Goal: Information Seeking & Learning: Learn about a topic

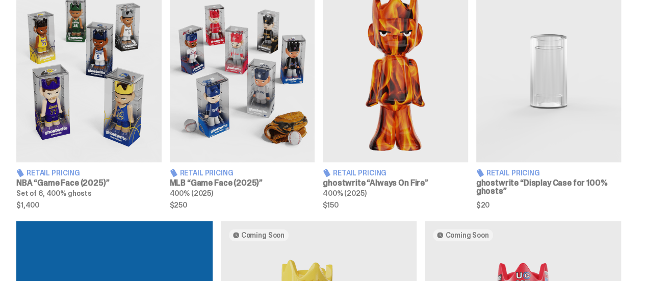
scroll to position [406, 0]
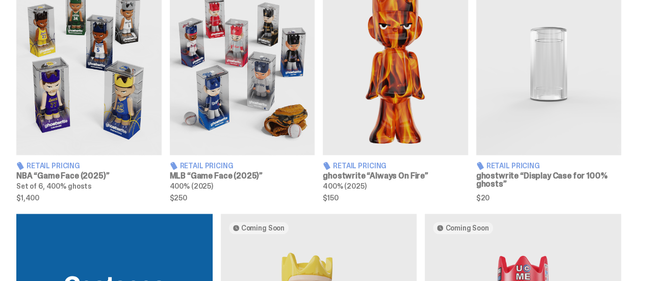
click at [114, 153] on article "Retail Pricing NBA “Game Face (2025)” Set of 6, 400% ghosts $1,400" at bounding box center [88, 87] width 145 height 228
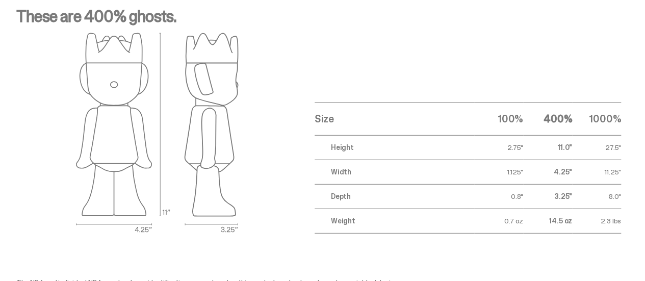
scroll to position [1392, 0]
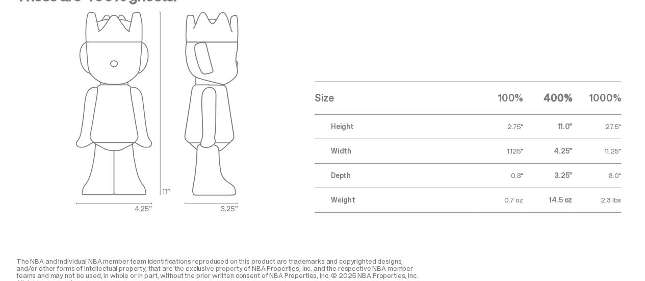
drag, startPoint x: 621, startPoint y: 124, endPoint x: 599, endPoint y: 128, distance: 22.8
click at [599, 128] on div "These are 400% ghosts. Size 100% 400% 1000% Height 2.75" 11.0" 27.5" Width 1.12…" at bounding box center [318, 99] width 637 height 225
click at [599, 128] on td "27.5"" at bounding box center [596, 126] width 49 height 24
drag, startPoint x: 557, startPoint y: 127, endPoint x: 571, endPoint y: 134, distance: 15.5
click at [571, 134] on td "11.0"" at bounding box center [547, 126] width 49 height 24
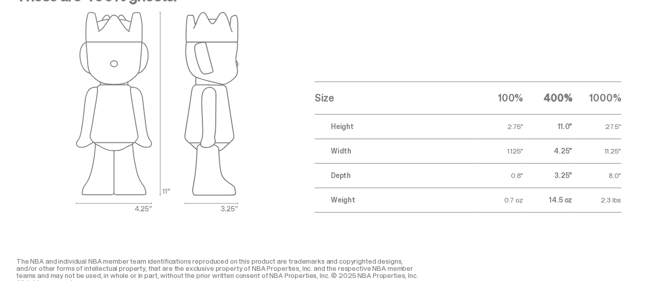
drag, startPoint x: 555, startPoint y: 150, endPoint x: 572, endPoint y: 154, distance: 17.8
click at [572, 154] on tr "Width 1.125" 4.25" 11.25"" at bounding box center [468, 151] width 306 height 24
drag, startPoint x: 551, startPoint y: 174, endPoint x: 571, endPoint y: 179, distance: 20.2
click at [571, 179] on td "3.25"" at bounding box center [547, 175] width 49 height 24
drag, startPoint x: 500, startPoint y: 119, endPoint x: 526, endPoint y: 204, distance: 89.5
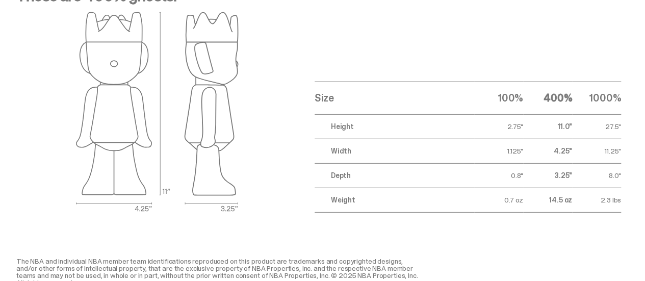
click at [526, 204] on tbody "Height 2.75" 11.0" 27.5" Width 1.125" 4.25" 11.25" Depth 0.8" 3.25" 8.0" Weight…" at bounding box center [468, 163] width 306 height 98
click at [526, 204] on td "14.5 oz" at bounding box center [547, 200] width 49 height 24
drag, startPoint x: 600, startPoint y: 134, endPoint x: 625, endPoint y: 177, distance: 49.6
click at [625, 177] on div "These are 400% ghosts. Size 100% 400% 1000% Height 2.75" 11.0" 27.5" Width 1.12…" at bounding box center [318, 99] width 637 height 225
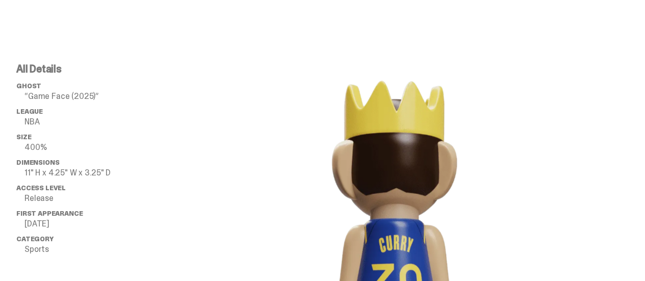
scroll to position [764, 0]
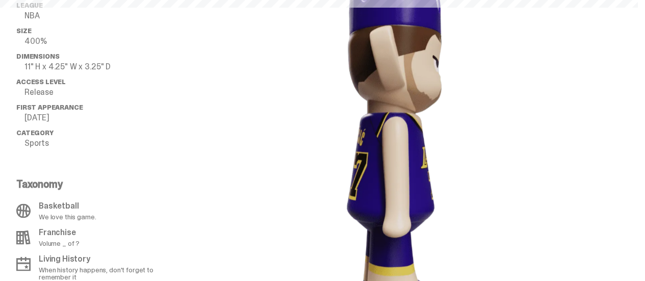
scroll to position [406, 0]
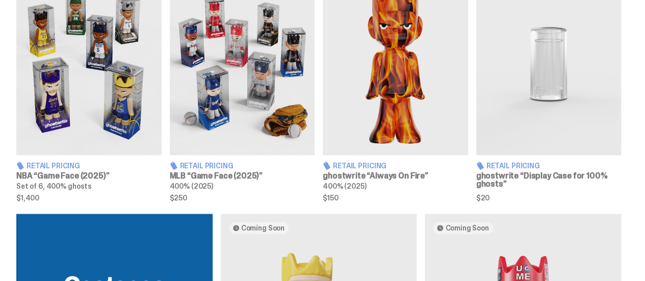
click at [400, 75] on img at bounding box center [395, 64] width 145 height 182
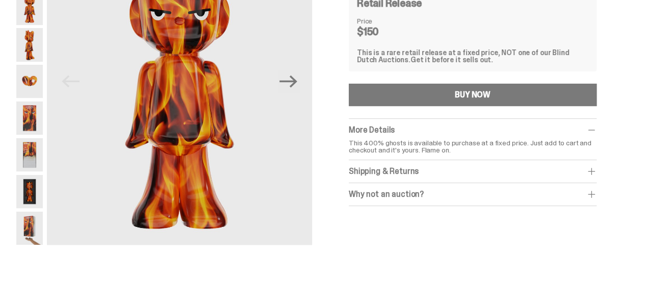
scroll to position [124, 0]
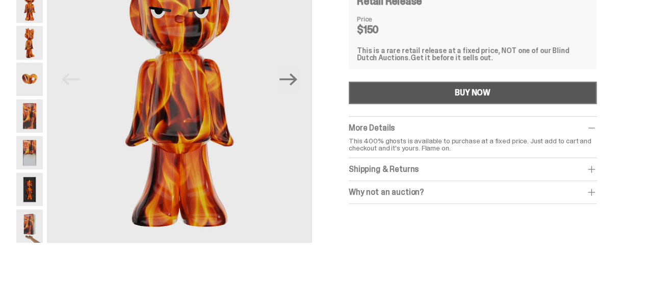
click at [484, 92] on div "BUY NOW" at bounding box center [473, 93] width 36 height 8
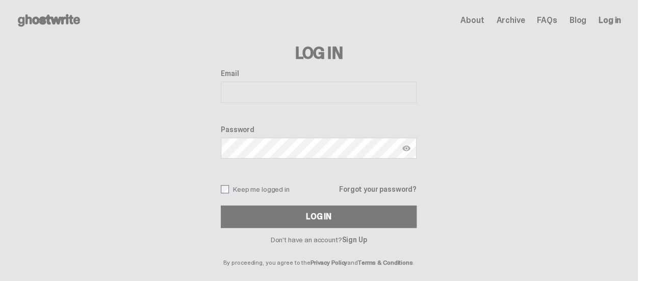
click at [313, 84] on input "Email" at bounding box center [319, 92] width 196 height 21
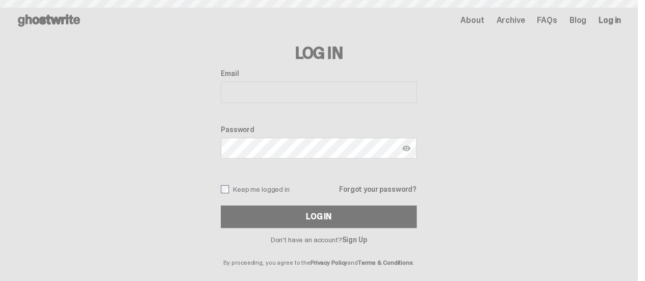
scroll to position [124, 0]
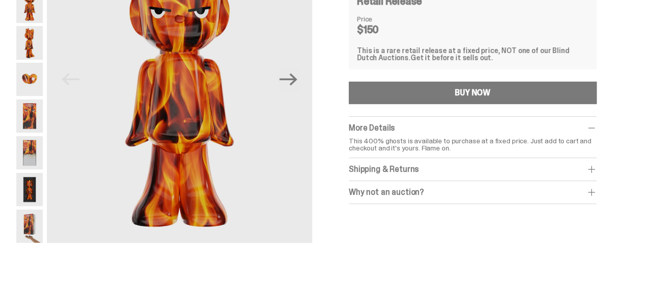
click at [36, 191] on img at bounding box center [29, 189] width 27 height 33
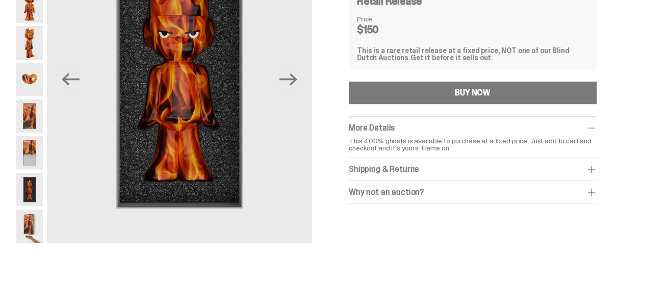
click at [36, 154] on img at bounding box center [29, 152] width 27 height 33
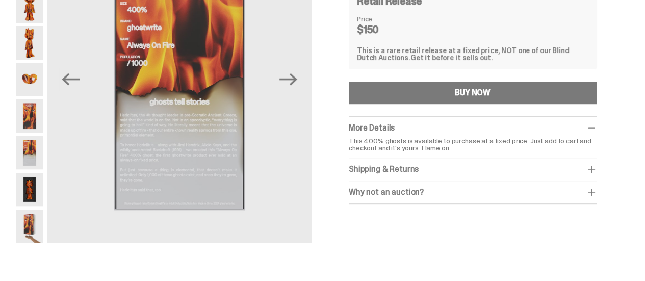
click at [38, 122] on img at bounding box center [29, 115] width 27 height 33
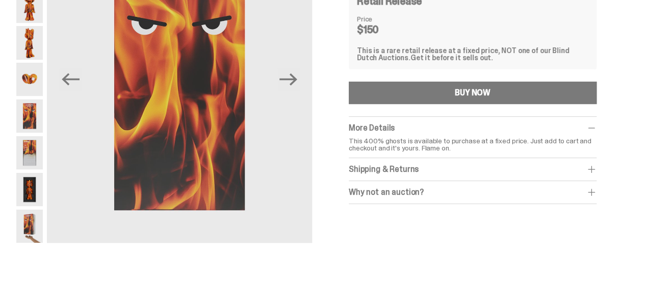
click at [42, 239] on img at bounding box center [29, 226] width 27 height 33
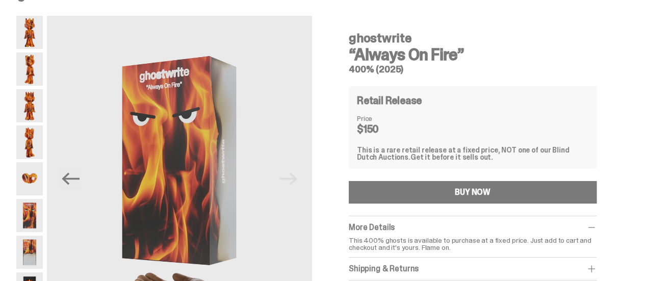
scroll to position [30, 0]
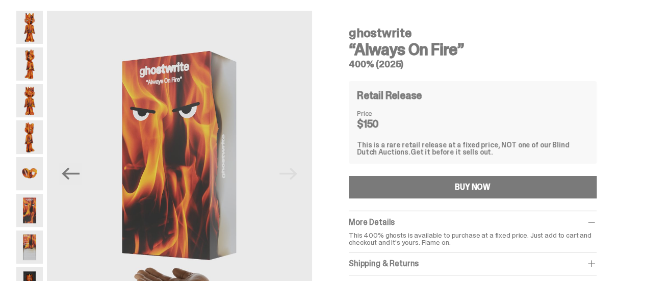
click at [43, 29] on img at bounding box center [29, 27] width 27 height 33
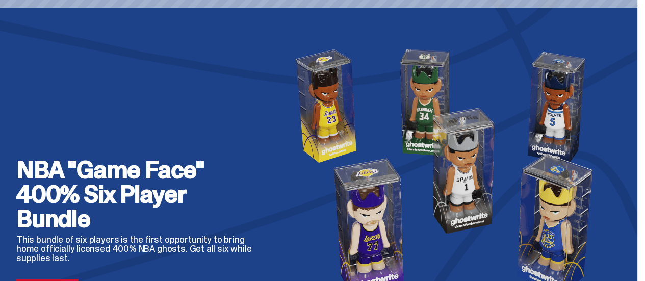
scroll to position [406, 0]
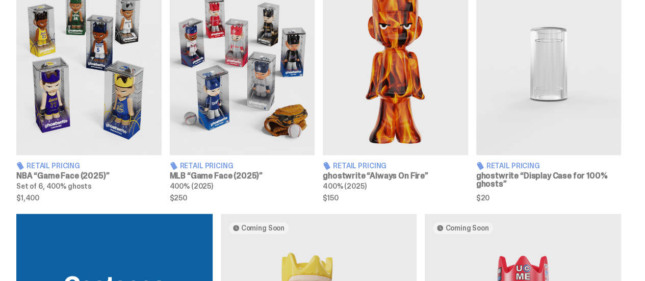
click at [552, 65] on img at bounding box center [548, 64] width 145 height 182
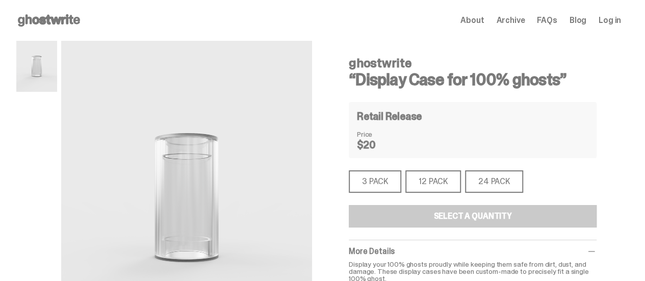
click at [432, 192] on div "12 PACK" at bounding box center [433, 181] width 56 height 22
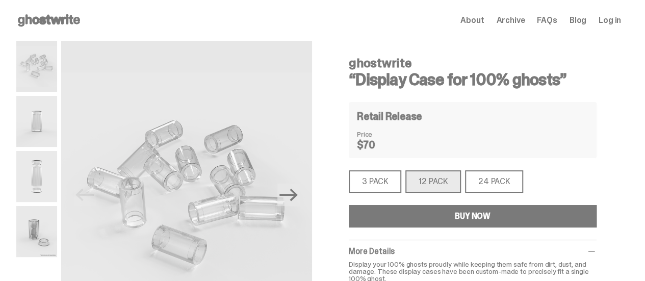
click at [506, 179] on div "24 PACK" at bounding box center [494, 181] width 58 height 22
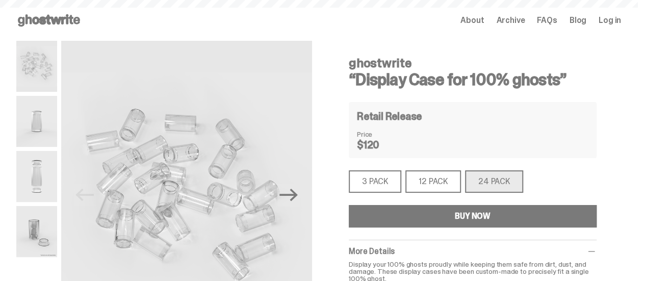
scroll to position [406, 0]
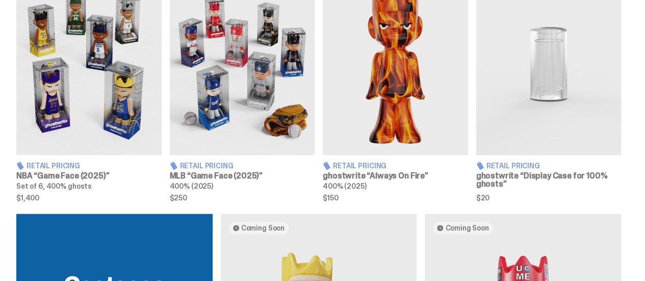
click at [65, 129] on img at bounding box center [88, 64] width 145 height 182
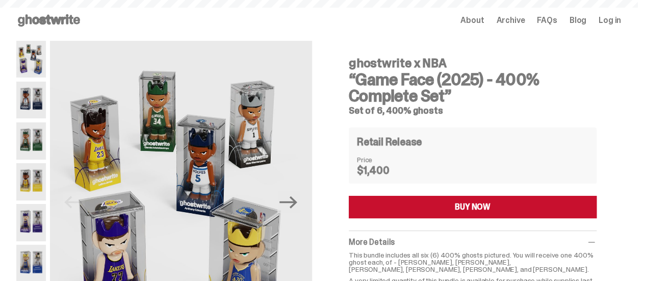
scroll to position [406, 0]
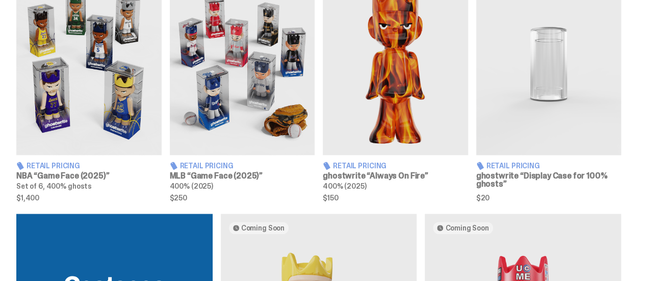
click at [247, 93] on img at bounding box center [242, 64] width 145 height 182
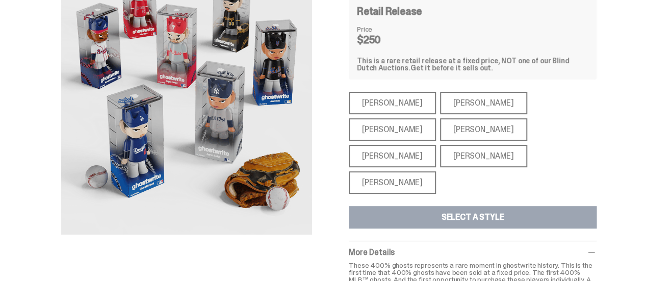
scroll to position [116, 0]
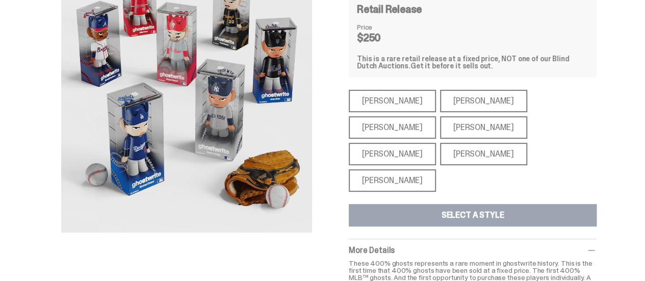
click at [440, 126] on div "[PERSON_NAME]" at bounding box center [483, 127] width 87 height 22
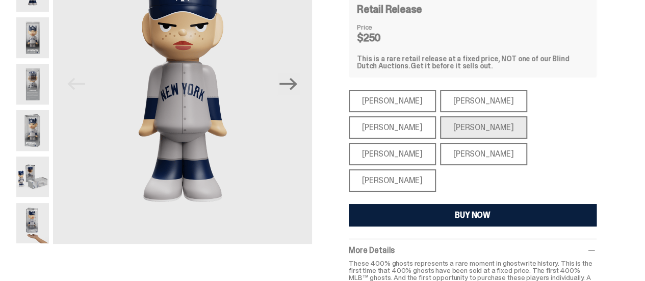
click at [410, 169] on div "[PERSON_NAME]" at bounding box center [392, 180] width 87 height 22
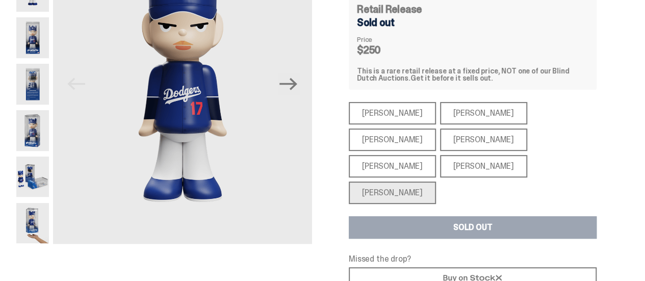
click at [447, 114] on div "[PERSON_NAME]" at bounding box center [483, 113] width 87 height 22
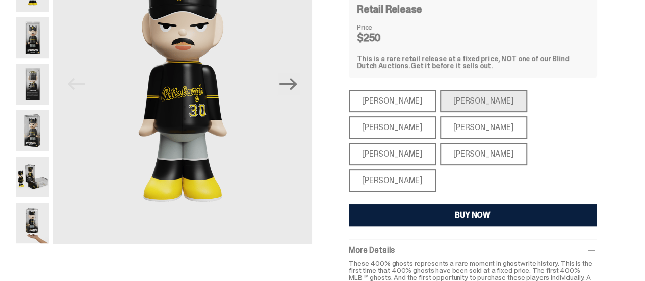
click at [436, 116] on div "[PERSON_NAME]" at bounding box center [392, 127] width 87 height 22
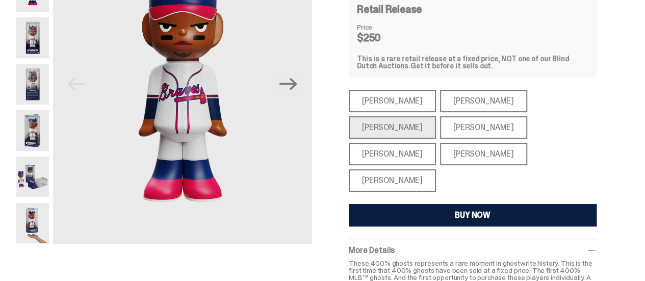
click at [440, 126] on div "[PERSON_NAME]" at bounding box center [483, 127] width 87 height 22
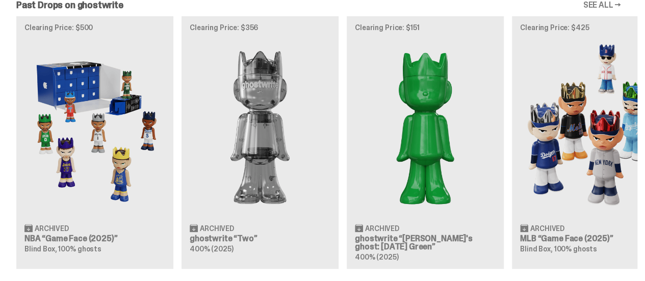
scroll to position [917, 0]
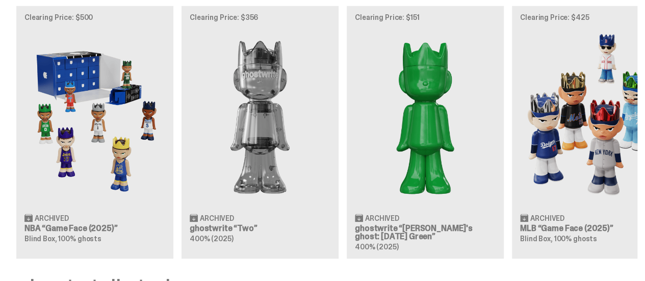
click at [611, 121] on div "Clearing Price: $500 Archived NBA “Game Face (2025)” Blind Box, 100% ghosts Cle…" at bounding box center [318, 132] width 637 height 253
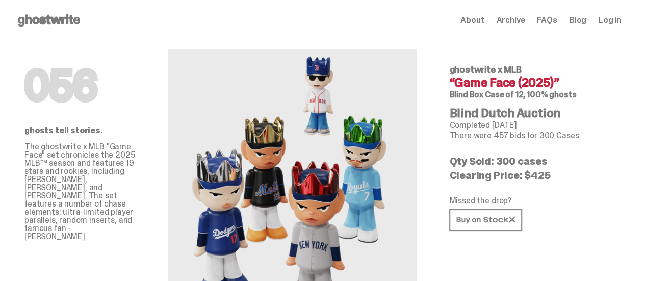
drag, startPoint x: 546, startPoint y: 239, endPoint x: 515, endPoint y: 242, distance: 30.2
click at [515, 242] on div "056 ghostwrite x MLB “Game Face (2025)” Blind Box Case of 12, 100% ghosts Blind…" at bounding box center [531, 185] width 196 height 289
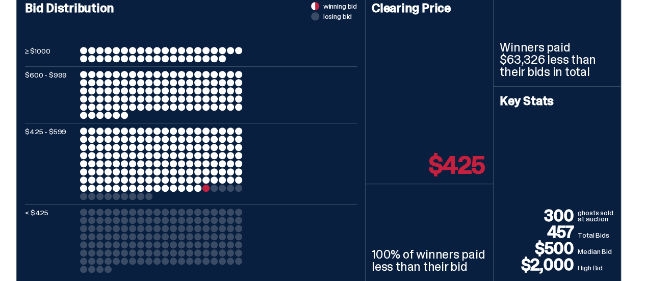
scroll to position [447, 0]
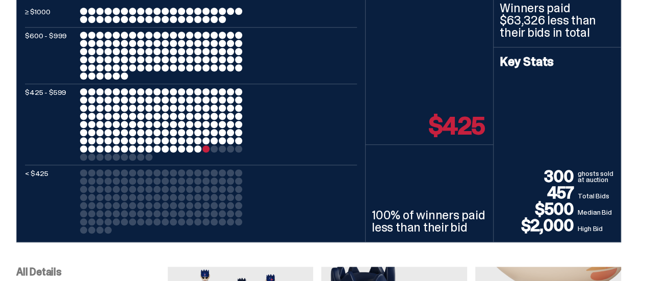
click at [87, 23] on div "≥ $1000" at bounding box center [191, 15] width 332 height 15
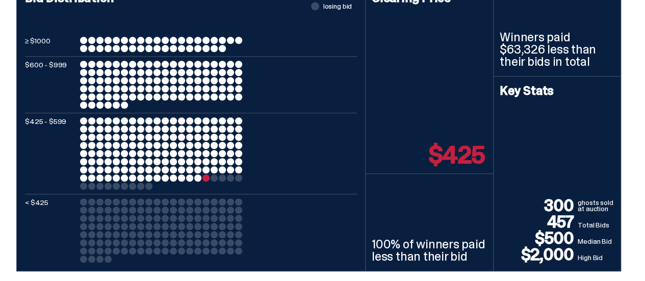
scroll to position [388, 0]
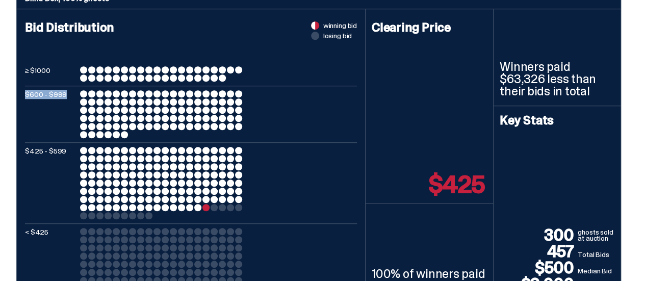
drag, startPoint x: 85, startPoint y: 122, endPoint x: 133, endPoint y: 138, distance: 50.5
click at [133, 138] on div "≥ $1000 $600 - $999 $425 - $599 < $425" at bounding box center [191, 179] width 332 height 226
click at [66, 138] on p "$600 - $999" at bounding box center [50, 114] width 51 height 48
drag, startPoint x: 434, startPoint y: 233, endPoint x: 479, endPoint y: 245, distance: 46.5
click at [479, 197] on p "$425" at bounding box center [457, 184] width 56 height 24
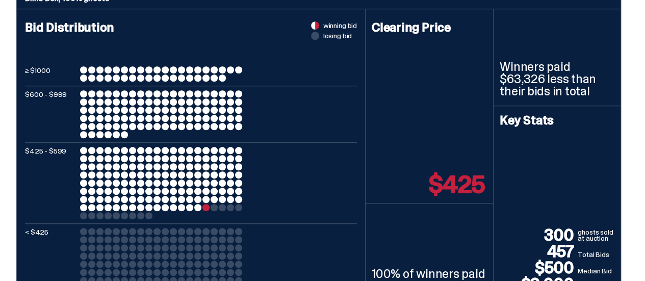
drag, startPoint x: 217, startPoint y: 254, endPoint x: 212, endPoint y: 255, distance: 5.3
click at [210, 211] on div at bounding box center [205, 207] width 7 height 7
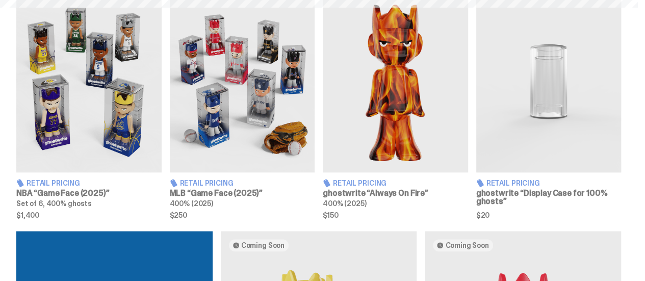
scroll to position [917, 0]
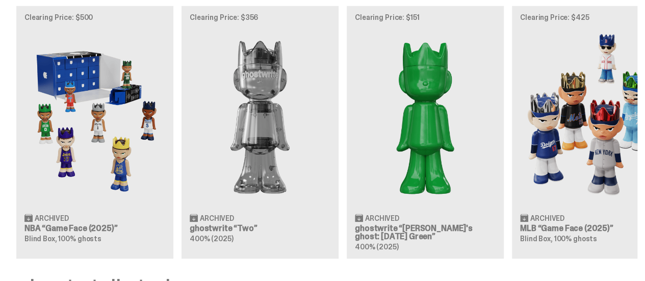
click at [102, 94] on div "Clearing Price: $500 Archived NBA “Game Face (2025)” Blind Box, 100% ghosts Cle…" at bounding box center [318, 132] width 637 height 253
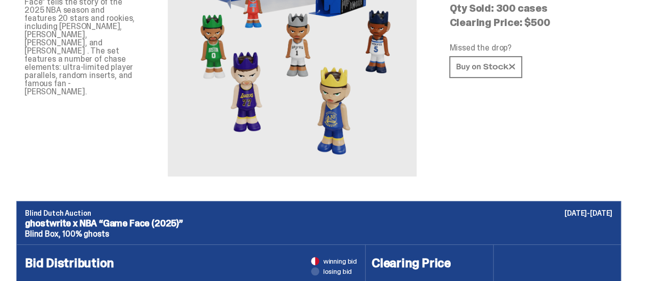
scroll to position [418, 0]
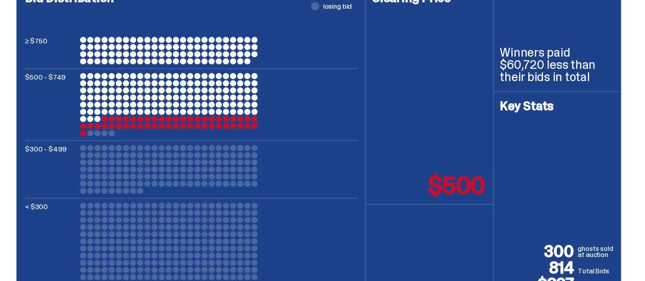
click at [143, 194] on div at bounding box center [140, 191] width 6 height 6
drag, startPoint x: 85, startPoint y: 201, endPoint x: 77, endPoint y: 201, distance: 7.7
click at [77, 194] on div "$300 - $499" at bounding box center [191, 169] width 332 height 49
drag, startPoint x: 431, startPoint y: 240, endPoint x: 488, endPoint y: 254, distance: 59.4
click at [488, 254] on div "Clearing Price $500 81% of winners paid less than their bid" at bounding box center [429, 148] width 127 height 337
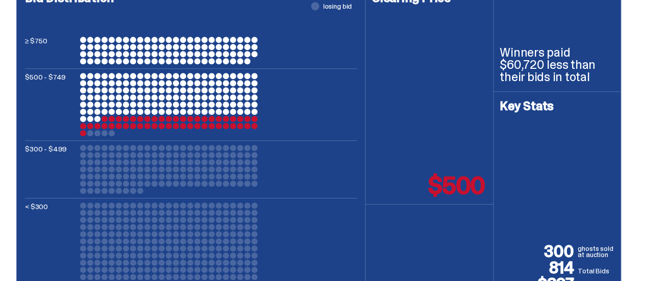
click at [91, 136] on div at bounding box center [169, 104] width 178 height 63
click at [86, 136] on div at bounding box center [83, 133] width 6 height 6
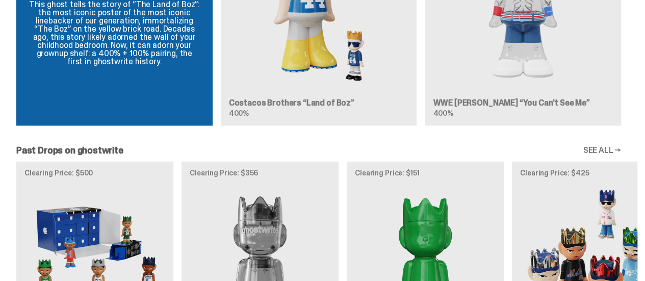
scroll to position [763, 0]
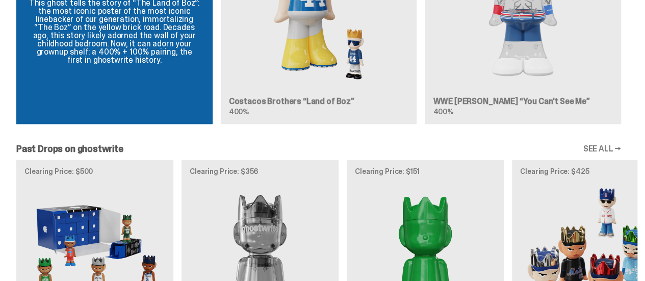
click at [601, 145] on link "SEE ALL →" at bounding box center [602, 149] width 38 height 8
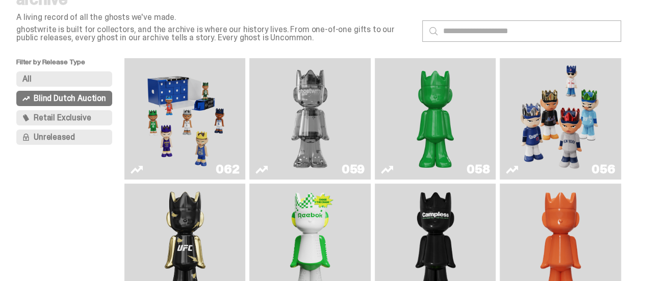
scroll to position [25, 0]
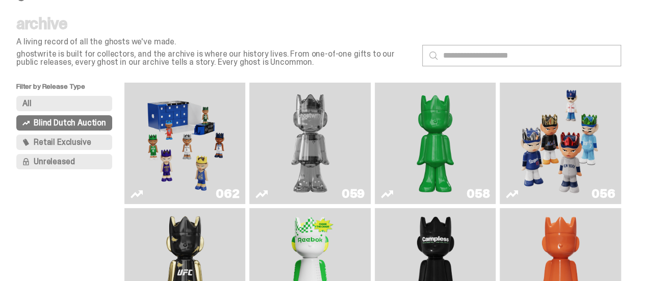
click at [91, 146] on span "Retail Exclusive" at bounding box center [62, 142] width 57 height 8
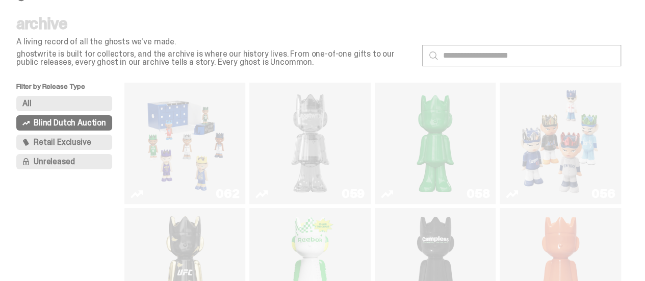
scroll to position [22, 0]
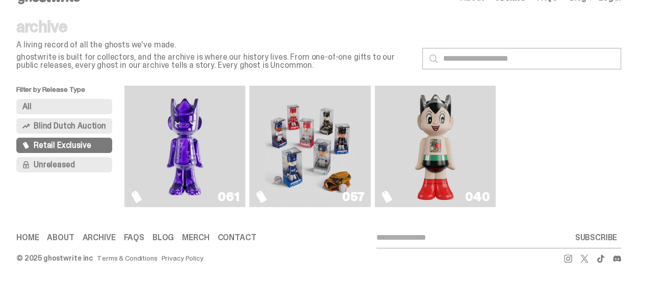
click at [84, 99] on button "All" at bounding box center [64, 106] width 96 height 15
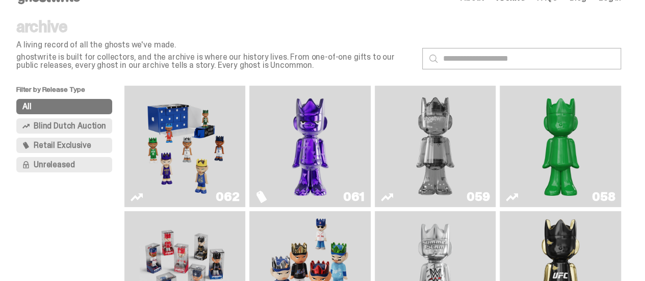
click at [84, 99] on button "All" at bounding box center [64, 106] width 96 height 15
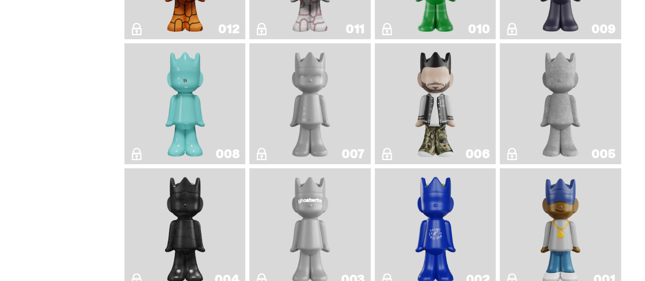
scroll to position [1758, 0]
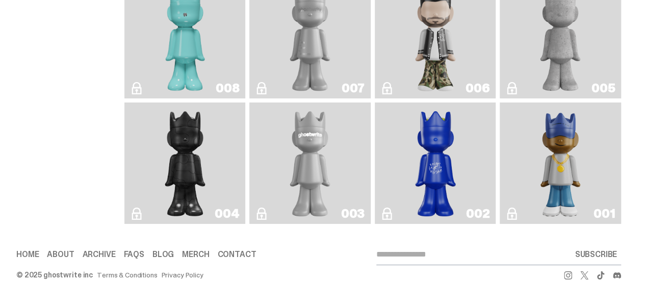
click at [559, 167] on img "Eastside Golf" at bounding box center [560, 163] width 48 height 113
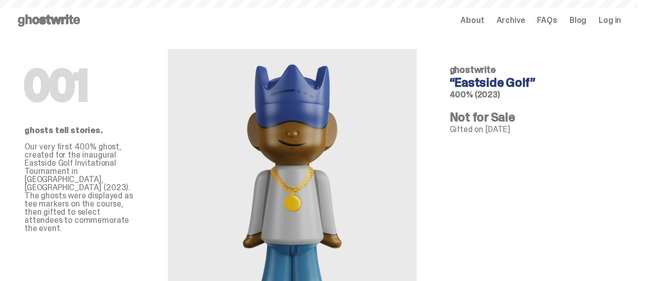
click at [559, 167] on div "001 ghostwrite “[GEOGRAPHIC_DATA]” 400% (2023) Not for Sale Gifted on [DATE] gh…" at bounding box center [531, 185] width 196 height 289
click at [417, 163] on div at bounding box center [292, 189] width 249 height 280
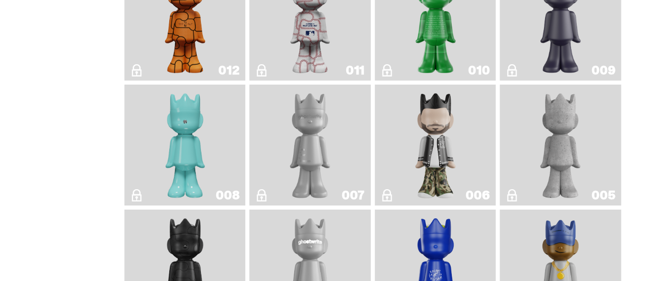
scroll to position [1645, 0]
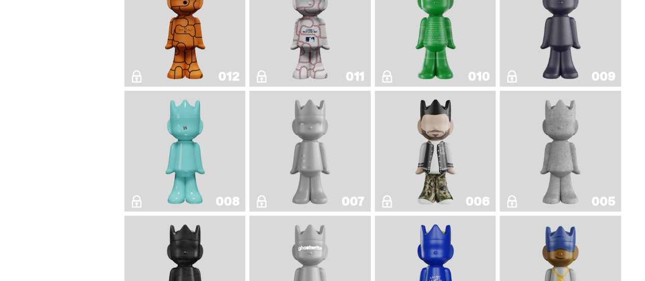
click at [182, 99] on img "Robin" at bounding box center [185, 151] width 49 height 113
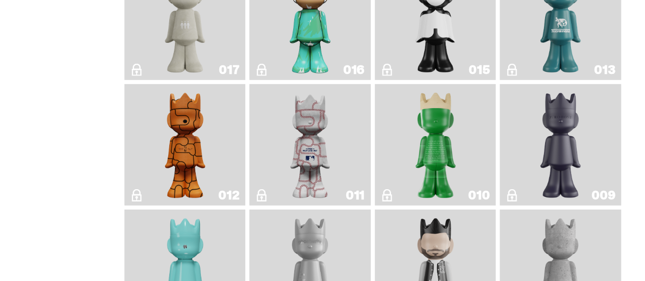
scroll to position [1525, 0]
click at [167, 132] on img "Basketball" at bounding box center [185, 145] width 49 height 113
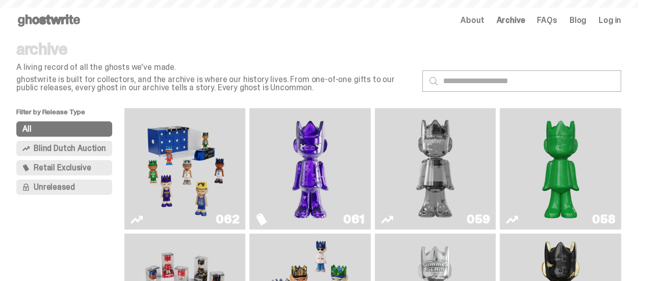
scroll to position [1525, 0]
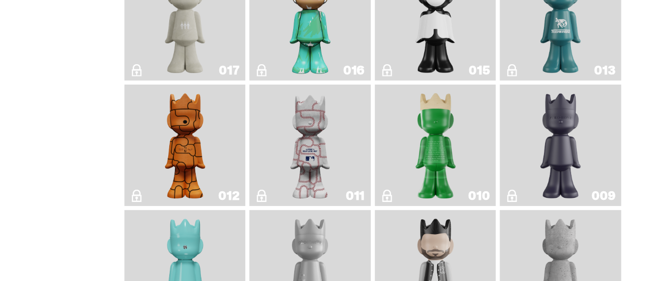
click at [284, 152] on link "011" at bounding box center [309, 145] width 109 height 113
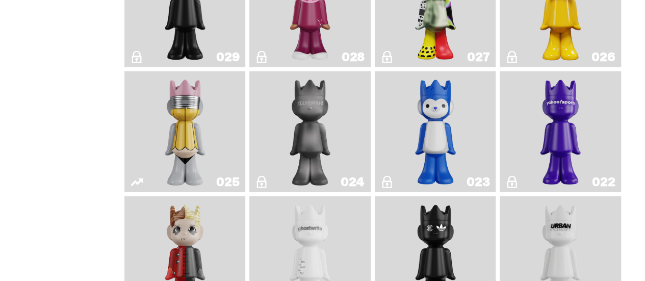
scroll to position [1155, 0]
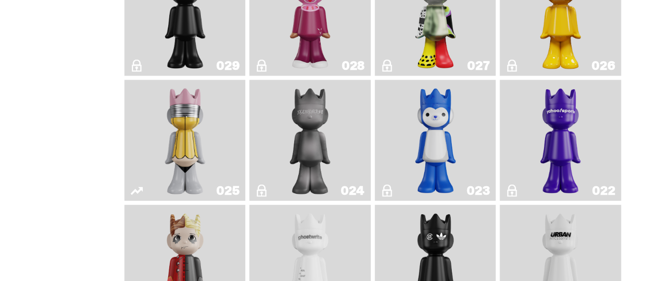
click at [179, 111] on img "No. 2 Pencil" at bounding box center [184, 140] width 63 height 113
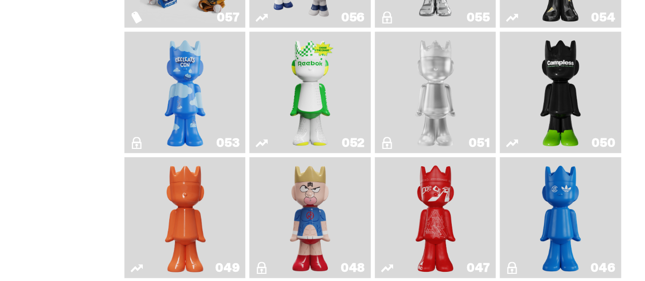
scroll to position [327, 0]
click at [329, 83] on img "Court Victory" at bounding box center [310, 91] width 49 height 113
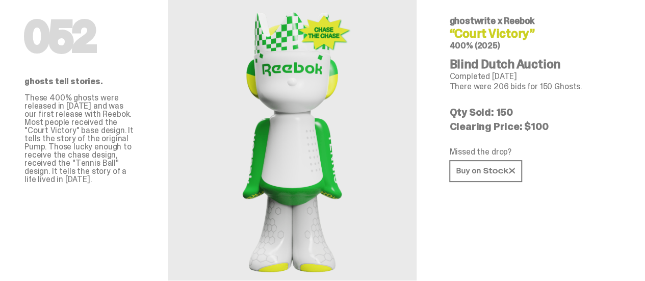
scroll to position [50, 0]
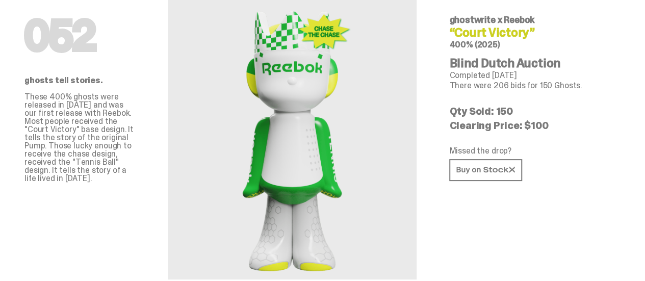
click at [223, 158] on div at bounding box center [292, 139] width 249 height 280
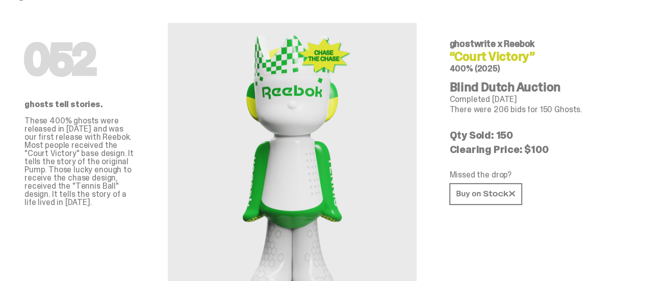
scroll to position [24, 0]
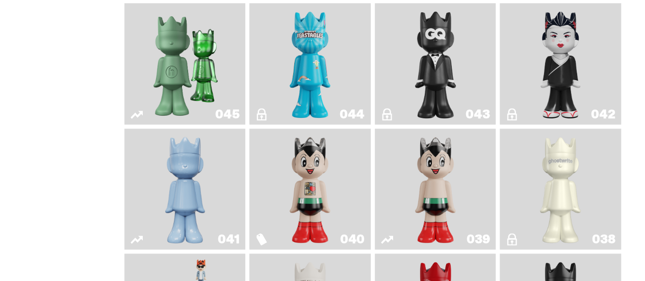
scroll to position [607, 0]
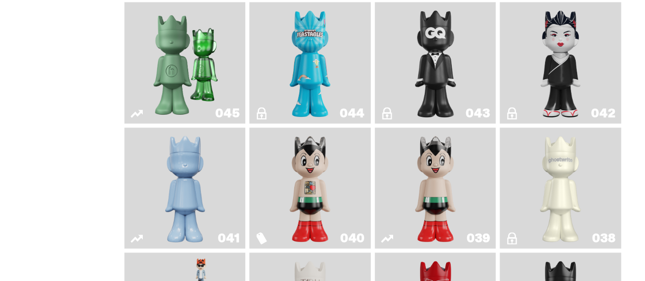
click at [299, 68] on img "Feastables" at bounding box center [310, 62] width 49 height 113
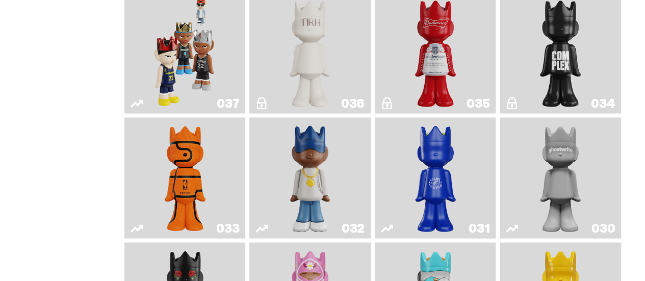
scroll to position [867, 0]
click at [193, 168] on img "Game Ball" at bounding box center [185, 178] width 49 height 113
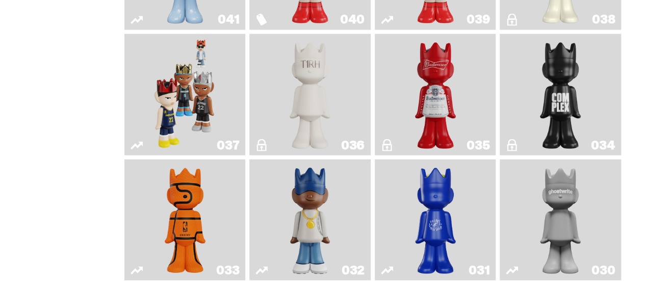
scroll to position [852, 0]
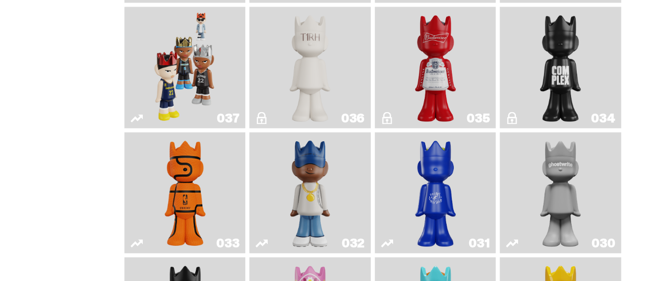
click at [176, 169] on img "Game Ball" at bounding box center [185, 192] width 49 height 113
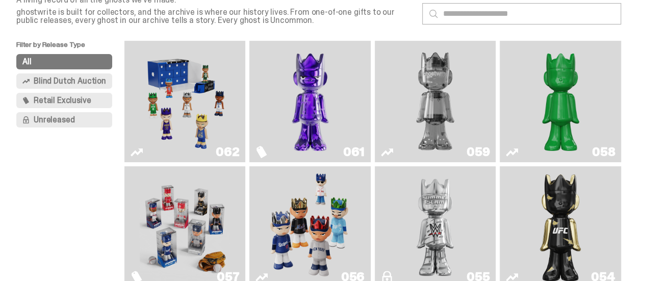
scroll to position [66, 0]
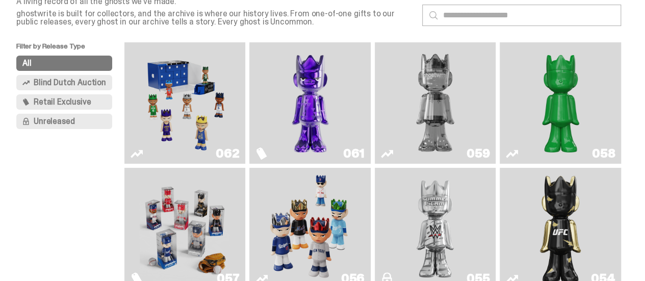
click at [326, 116] on img "Fantasy" at bounding box center [310, 102] width 90 height 113
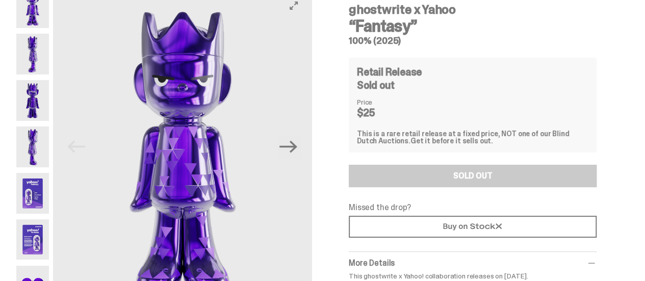
scroll to position [54, 0]
click at [292, 149] on icon "Next" at bounding box center [288, 146] width 18 height 18
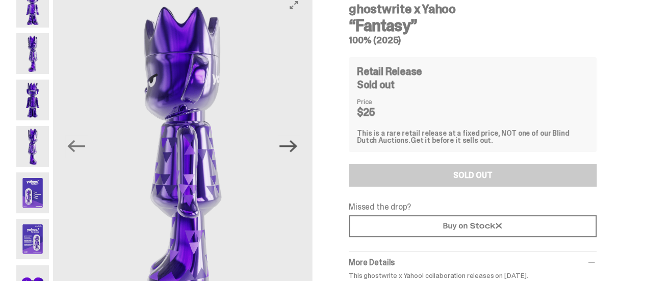
click at [292, 149] on icon "Next" at bounding box center [288, 146] width 18 height 18
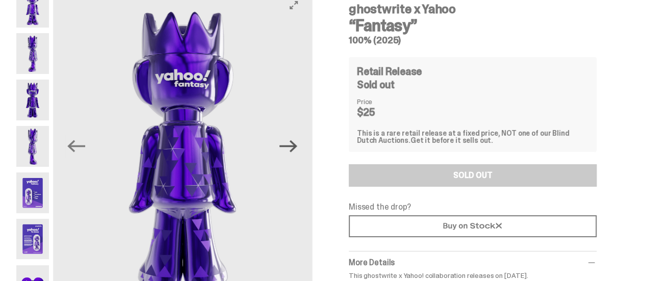
click at [292, 149] on icon "Next" at bounding box center [288, 146] width 18 height 18
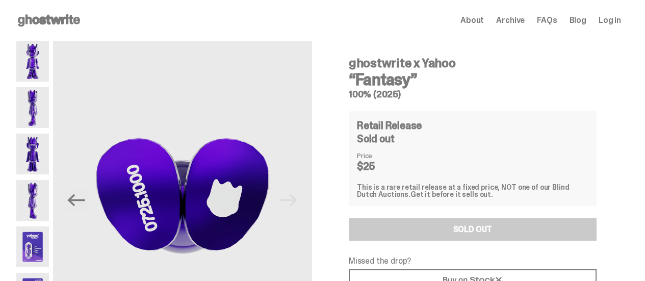
scroll to position [54, 0]
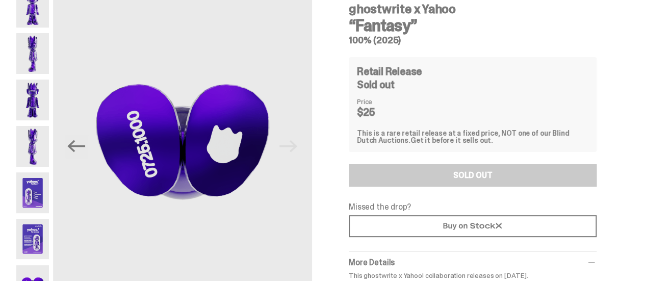
click at [35, 16] on img at bounding box center [32, 7] width 33 height 41
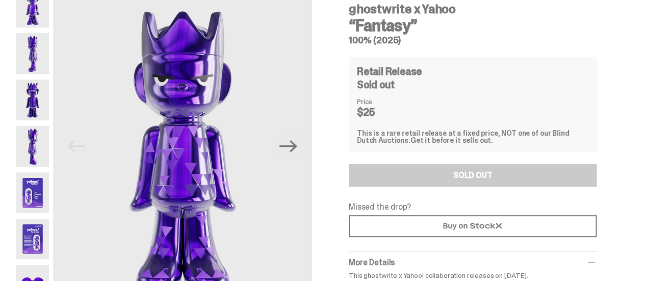
click at [27, 53] on img at bounding box center [32, 53] width 33 height 41
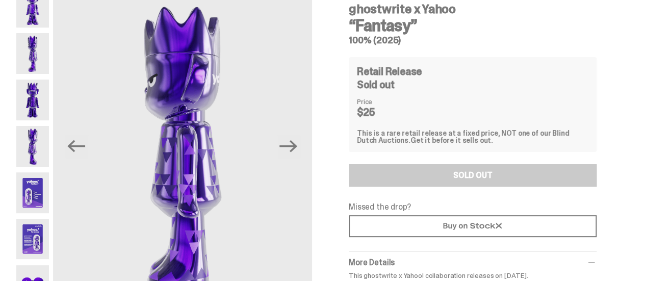
click at [32, 91] on img at bounding box center [32, 100] width 33 height 41
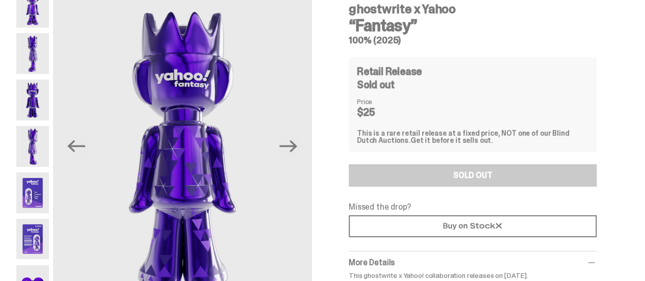
click at [32, 11] on img at bounding box center [32, 7] width 33 height 41
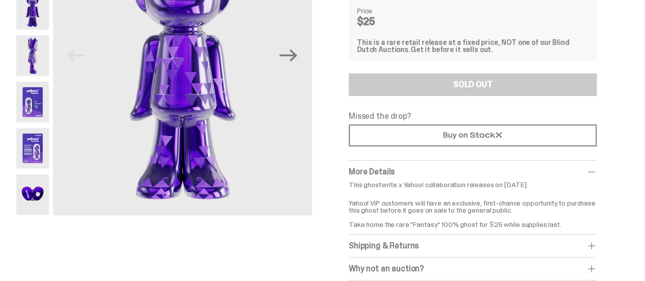
scroll to position [148, 0]
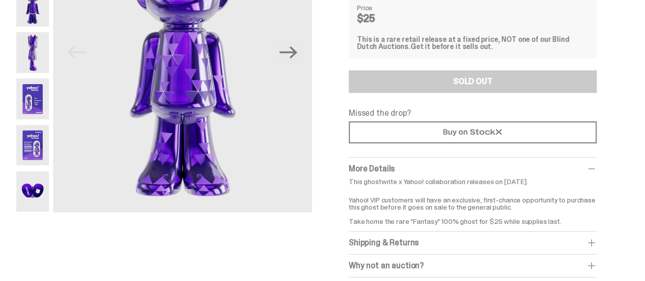
click at [37, 162] on img at bounding box center [32, 145] width 33 height 41
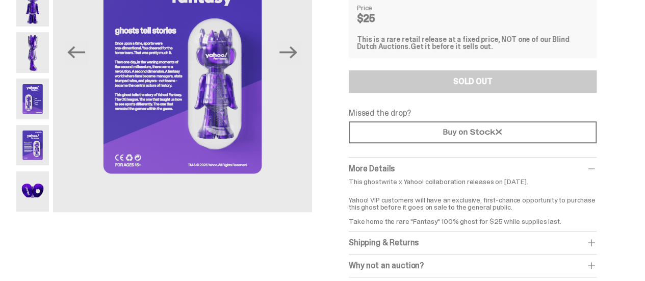
click at [38, 96] on img at bounding box center [32, 99] width 33 height 41
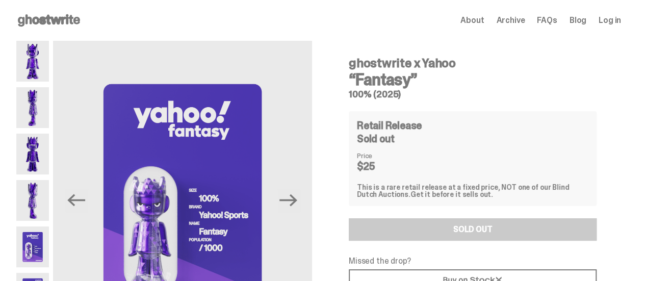
click at [57, 15] on use at bounding box center [49, 20] width 62 height 12
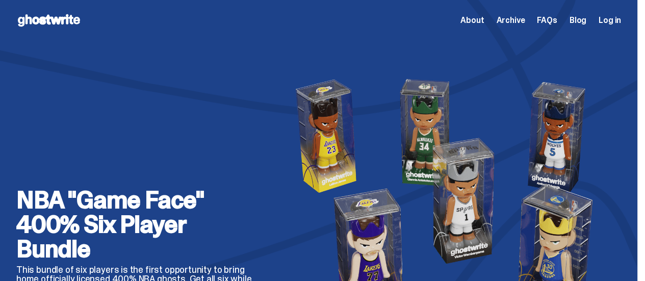
click at [215, 135] on div "NBA "Game Face" 400% Six Player Bundle This bundle of six players is the first …" at bounding box center [138, 202] width 245 height 257
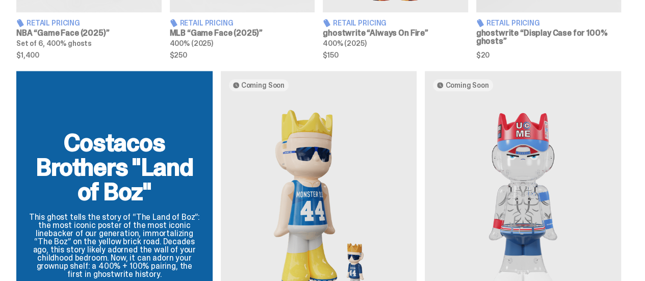
scroll to position [550, 0]
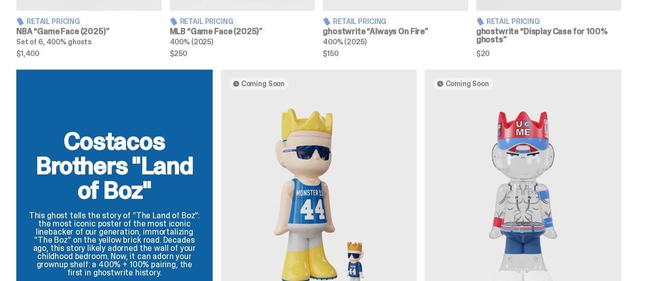
click at [212, 143] on div "Costacos Brothers "Land of Boz" This ghost tells the story of “The Land of Boz”…" at bounding box center [318, 206] width 637 height 275
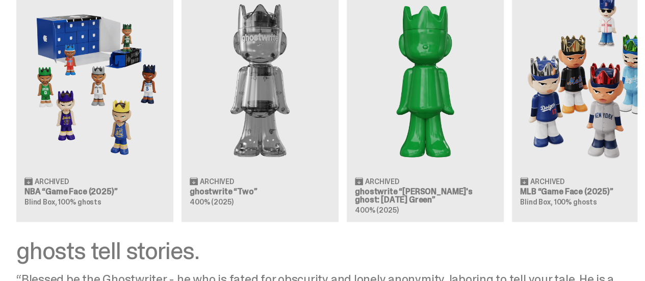
scroll to position [887, 0]
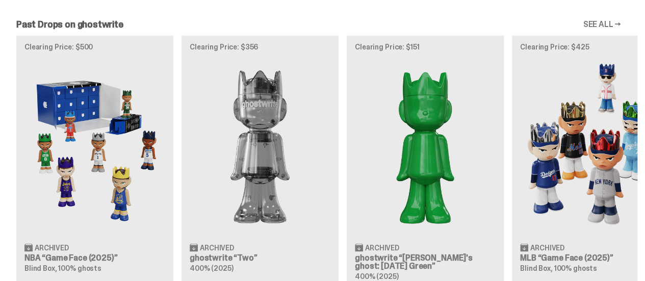
click at [598, 173] on div "Clearing Price: $500 Archived NBA “Game Face (2025)” Blind Box, 100% ghosts Cle…" at bounding box center [318, 161] width 637 height 253
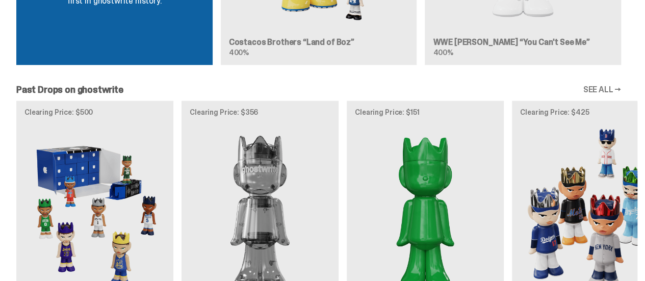
scroll to position [832, 0]
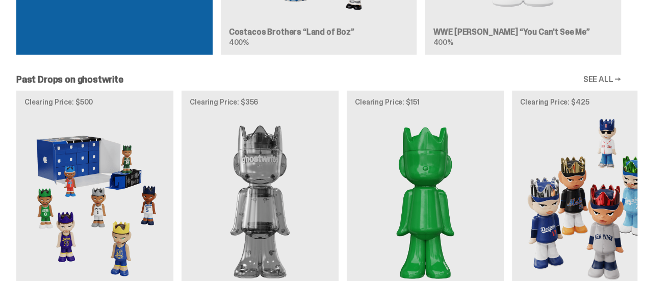
click at [602, 75] on link "SEE ALL →" at bounding box center [602, 79] width 38 height 8
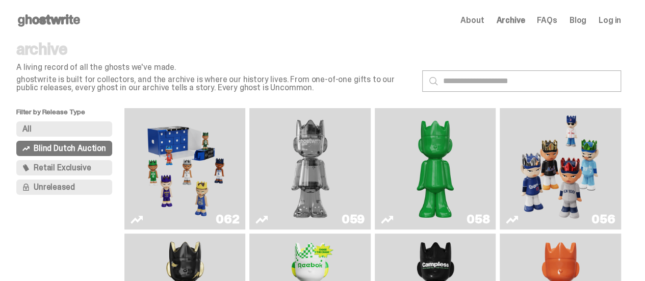
click at [60, 128] on button "All" at bounding box center [64, 128] width 96 height 15
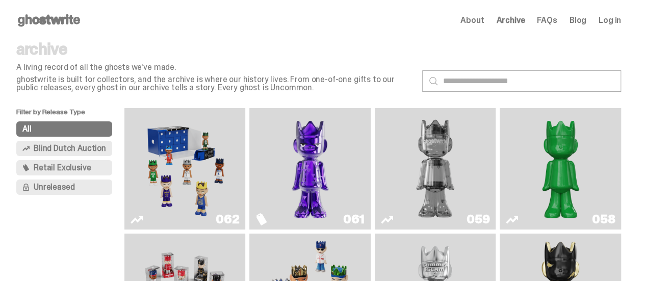
click at [54, 14] on icon at bounding box center [48, 20] width 65 height 16
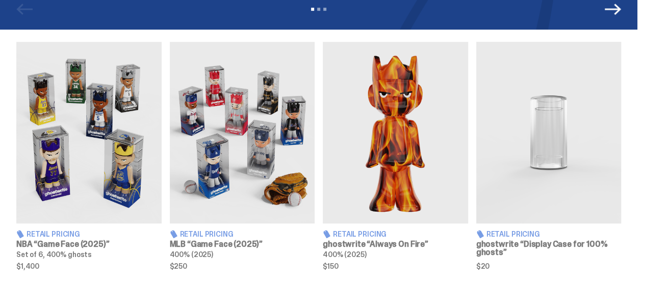
scroll to position [368, 0]
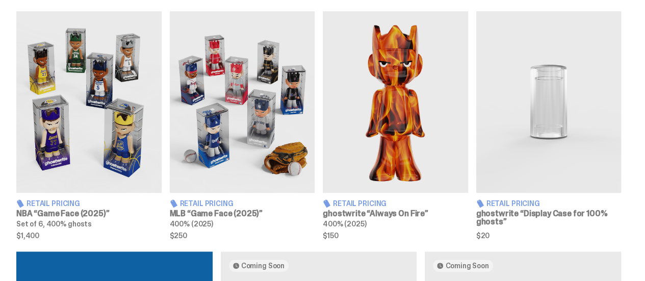
click at [401, 92] on img at bounding box center [395, 102] width 145 height 182
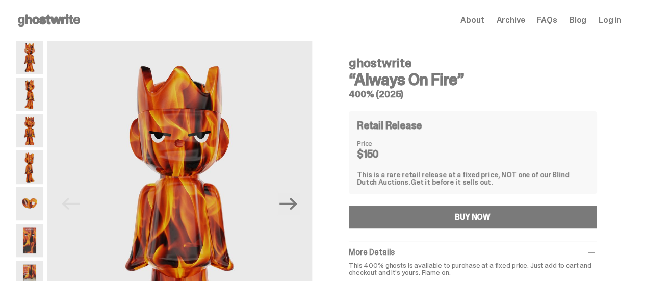
click at [42, 63] on img at bounding box center [29, 57] width 27 height 33
click at [39, 61] on img at bounding box center [29, 57] width 27 height 33
click at [42, 91] on img at bounding box center [29, 93] width 27 height 33
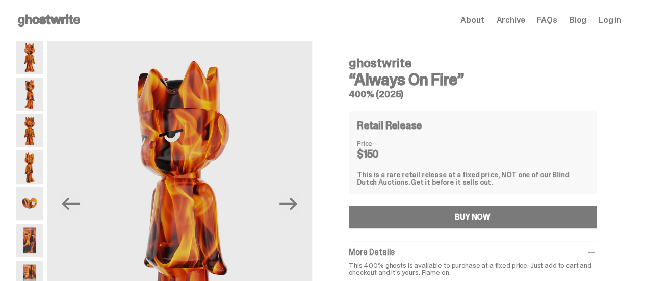
click at [39, 130] on img at bounding box center [29, 130] width 27 height 33
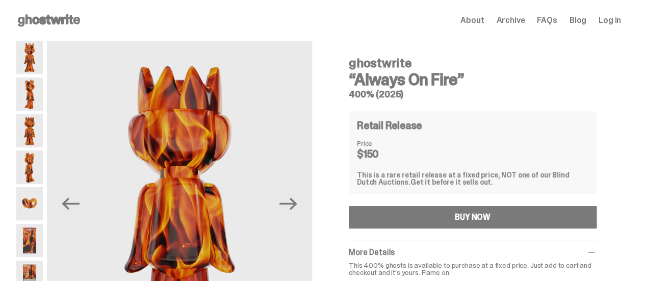
click at [41, 148] on div at bounding box center [29, 204] width 27 height 326
click at [39, 154] on img at bounding box center [29, 166] width 27 height 33
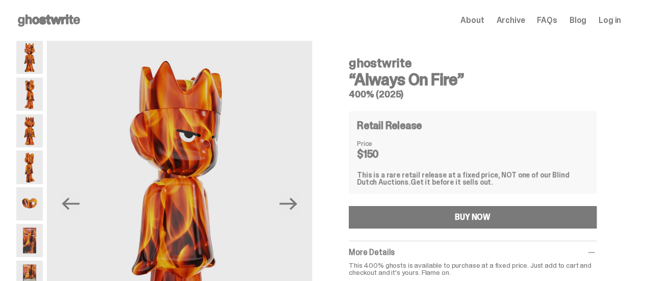
click at [36, 192] on img at bounding box center [29, 203] width 27 height 33
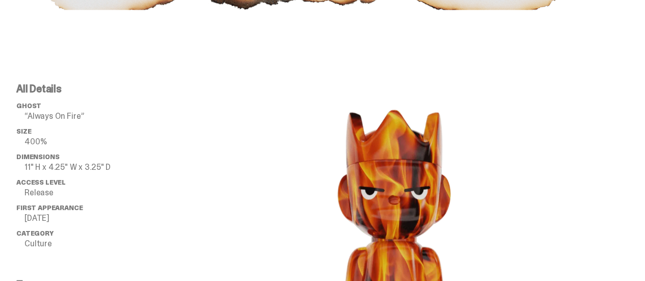
scroll to position [950, 0]
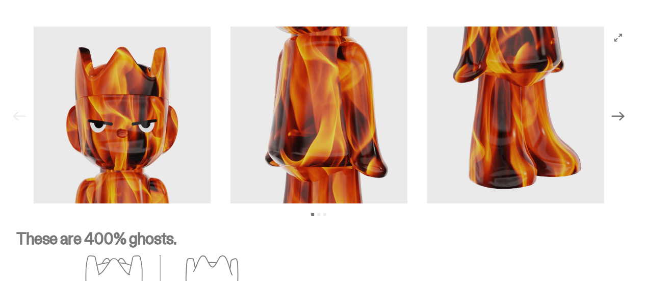
scroll to position [1392, 0]
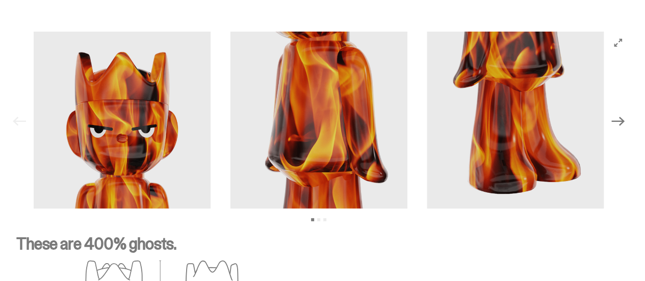
click at [624, 115] on icon "Next" at bounding box center [617, 121] width 13 height 13
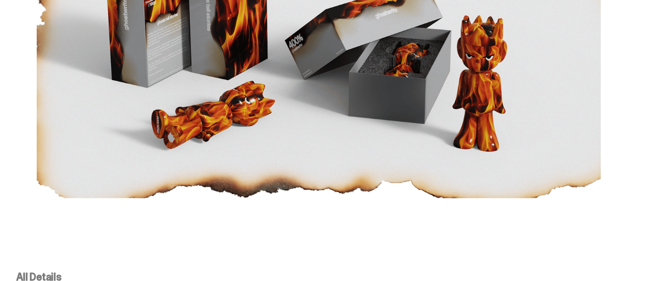
scroll to position [0, 0]
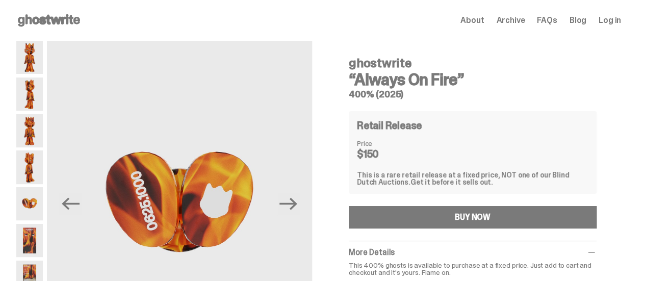
click at [66, 21] on use at bounding box center [49, 20] width 62 height 12
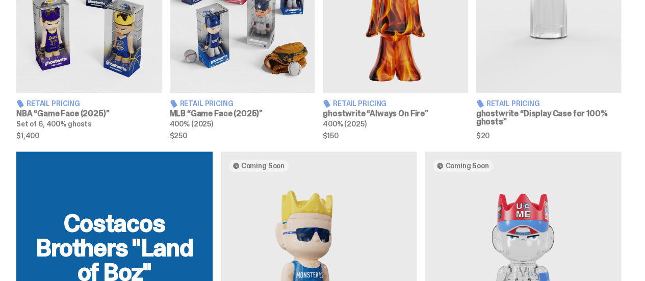
scroll to position [474, 0]
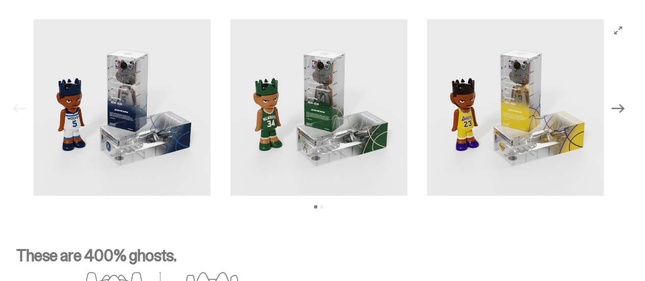
scroll to position [1444, 0]
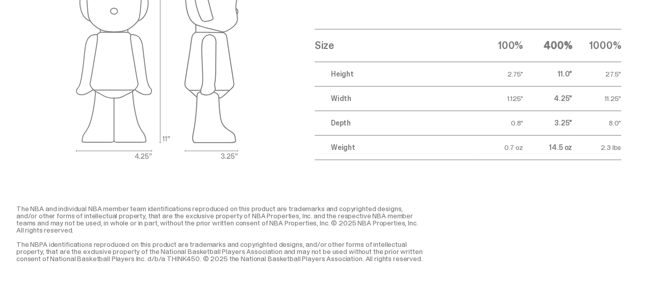
drag, startPoint x: 606, startPoint y: 74, endPoint x: 620, endPoint y: 74, distance: 14.3
click at [620, 74] on td "27.5"" at bounding box center [596, 74] width 49 height 24
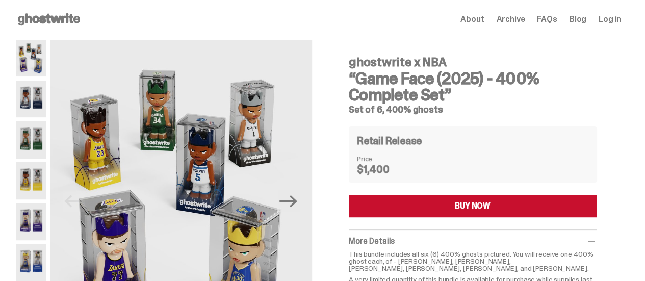
scroll to position [0, 0]
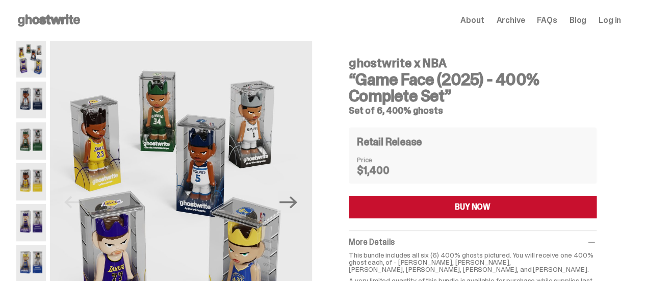
drag, startPoint x: 454, startPoint y: 119, endPoint x: 385, endPoint y: 120, distance: 69.4
click at [385, 120] on div "ghostwrite x NBA “Game Face (2025) - 400% Complete Set” Set of 6, 400% ghosts R…" at bounding box center [473, 181] width 248 height 265
click at [70, 22] on use at bounding box center [49, 20] width 62 height 12
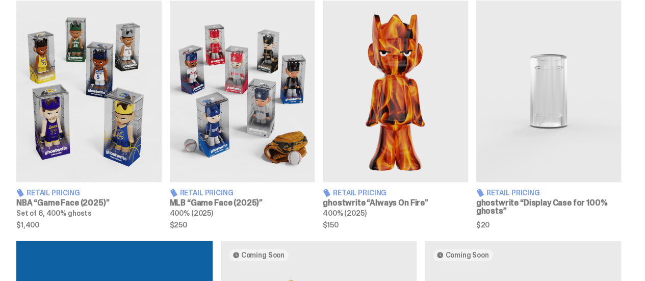
scroll to position [379, 0]
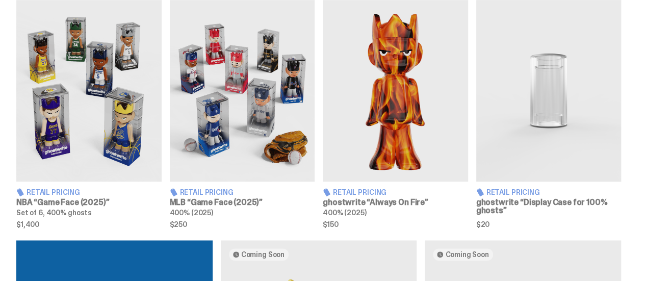
click at [264, 126] on img at bounding box center [242, 91] width 145 height 182
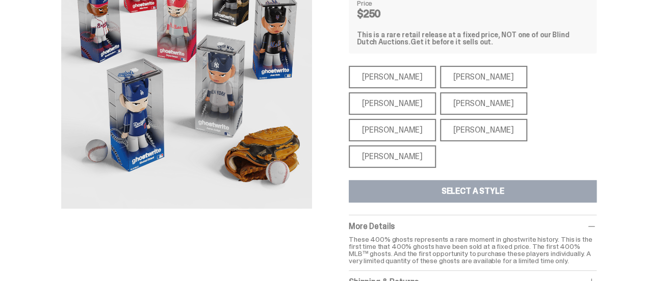
scroll to position [141, 0]
click at [440, 102] on div "[PERSON_NAME]" at bounding box center [483, 103] width 87 height 22
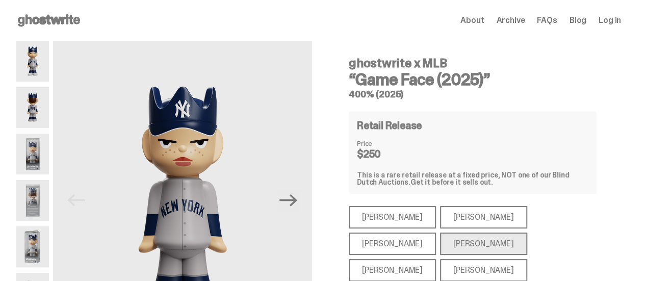
click at [59, 26] on icon at bounding box center [48, 20] width 65 height 16
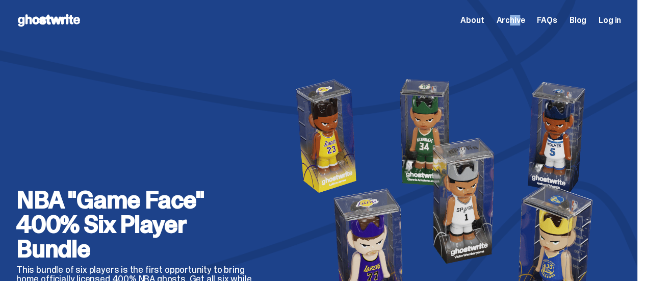
drag, startPoint x: 520, startPoint y: 26, endPoint x: 512, endPoint y: 19, distance: 10.5
click at [512, 19] on div "About Archive FAQs Blog Log in" at bounding box center [540, 20] width 161 height 12
click at [512, 19] on span "Archive" at bounding box center [510, 20] width 29 height 8
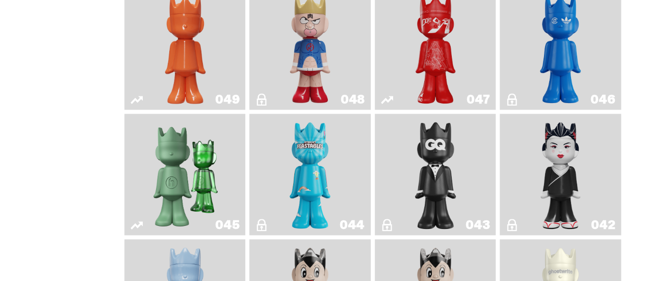
scroll to position [494, 0]
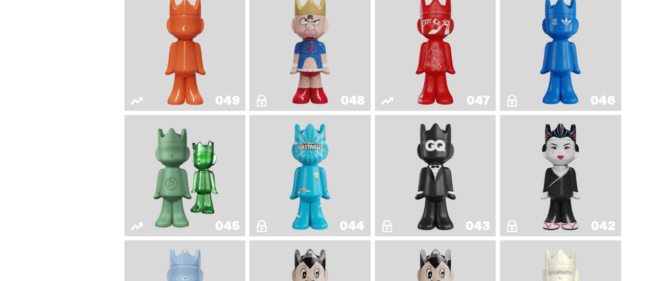
click at [314, 149] on img "Feastables" at bounding box center [310, 175] width 49 height 113
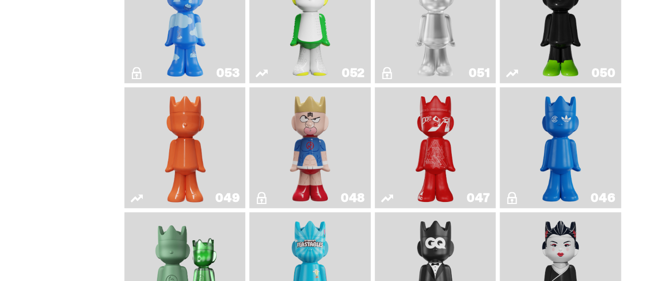
scroll to position [398, 0]
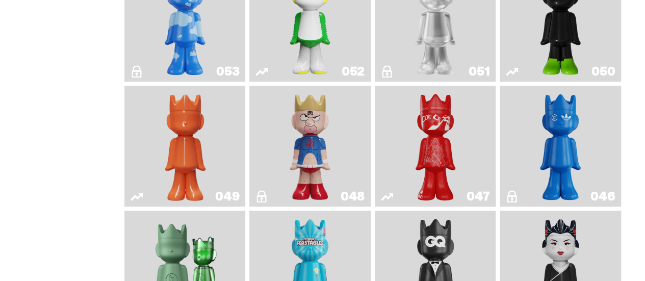
click at [259, 46] on link "052" at bounding box center [309, 20] width 109 height 113
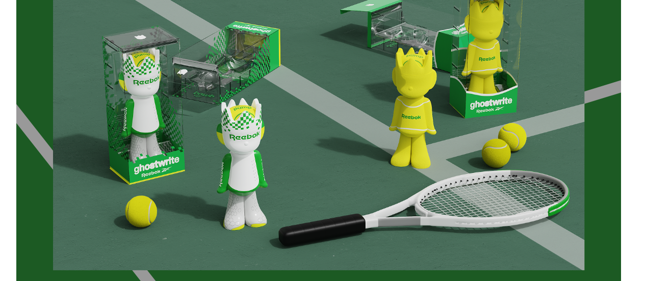
scroll to position [1463, 0]
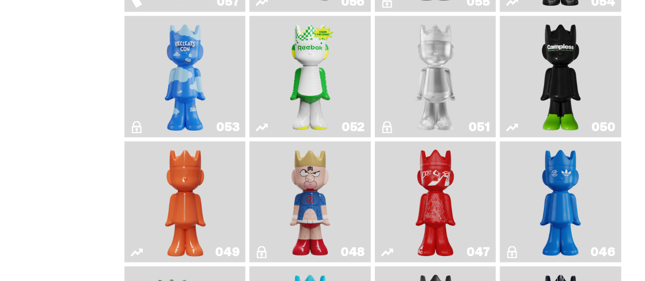
scroll to position [342, 0]
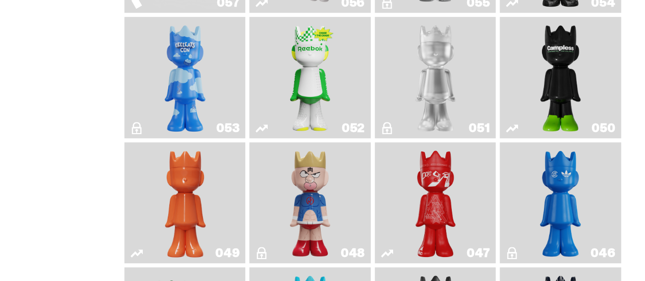
drag, startPoint x: 194, startPoint y: 108, endPoint x: 97, endPoint y: 155, distance: 107.4
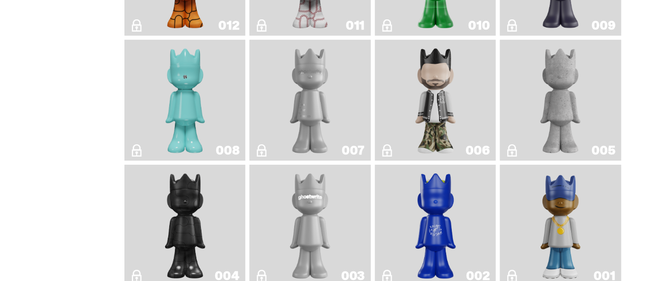
scroll to position [1758, 0]
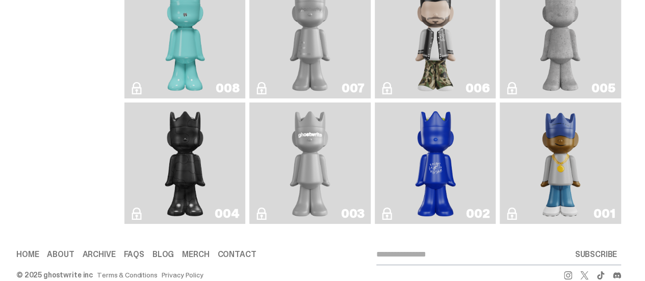
click at [546, 148] on img "Eastside Golf" at bounding box center [560, 163] width 48 height 113
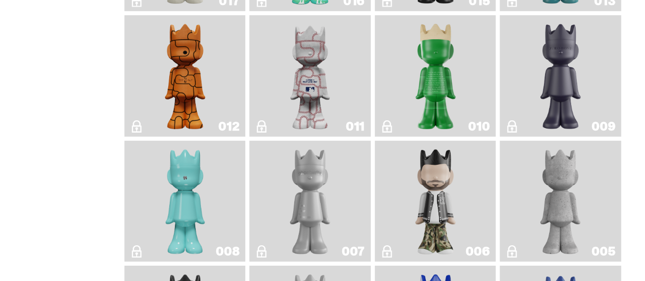
scroll to position [1574, 0]
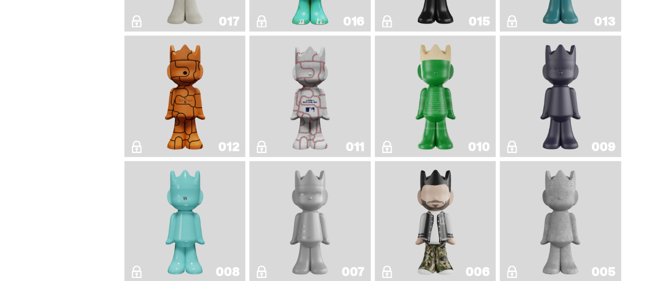
click at [290, 97] on img "Baseball" at bounding box center [310, 96] width 48 height 113
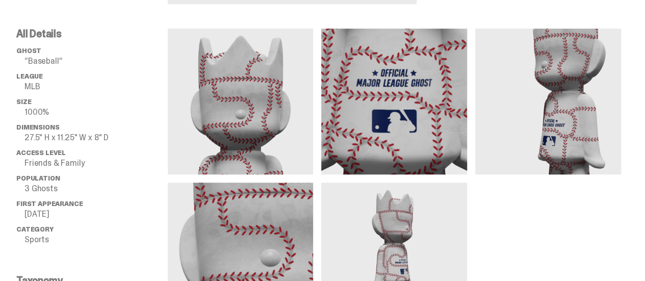
scroll to position [325, 0]
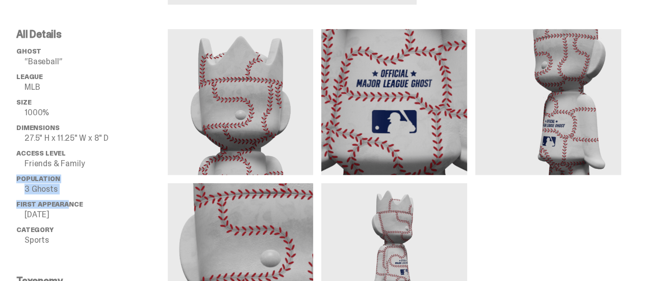
drag, startPoint x: 24, startPoint y: 223, endPoint x: 77, endPoint y: 246, distance: 57.6
click at [77, 246] on div "All Details ghost “Baseball” League MLB Size 1000% Dimensions 27.5" H x 11.25" …" at bounding box center [318, 206] width 637 height 355
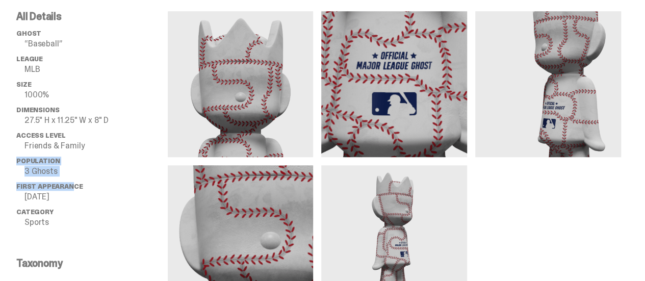
scroll to position [345, 0]
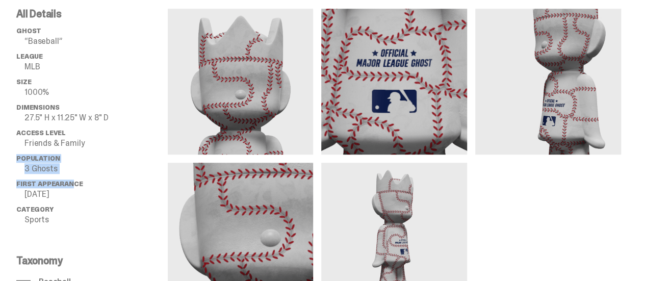
click at [82, 173] on p "3 Ghosts" at bounding box center [95, 169] width 143 height 8
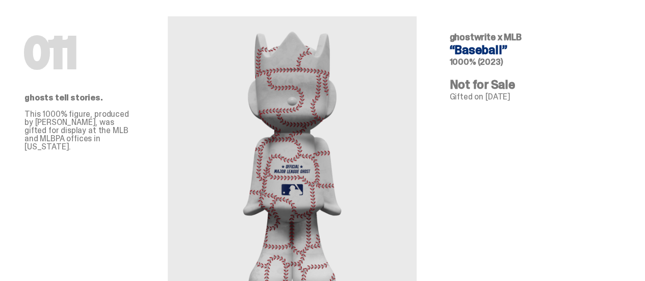
scroll to position [0, 0]
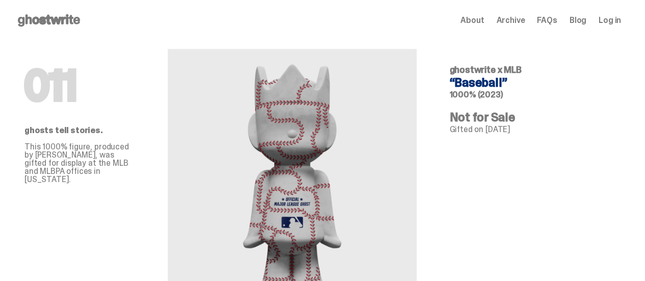
click at [0, 10] on div "Open main menu Home About Archive FAQs Blog Log in About Archive FAQs Blog Log …" at bounding box center [318, 20] width 637 height 41
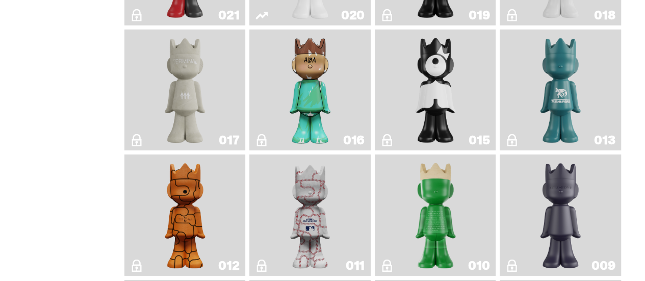
scroll to position [1452, 0]
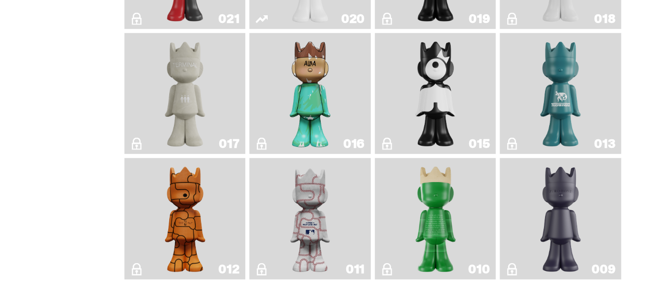
click at [297, 193] on img "Baseball" at bounding box center [310, 218] width 48 height 113
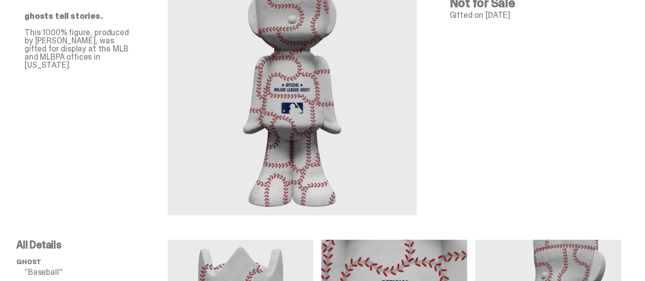
scroll to position [113, 0]
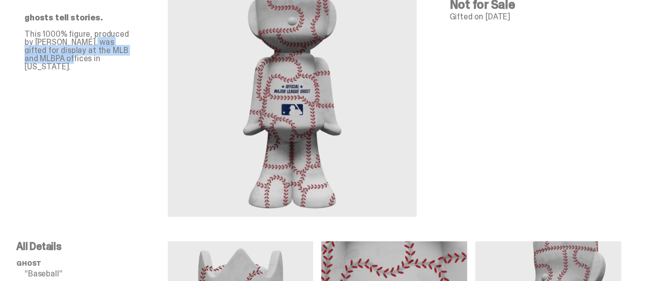
drag, startPoint x: 39, startPoint y: 53, endPoint x: 103, endPoint y: 59, distance: 65.0
click at [103, 59] on p "This 1000% figure, produced by [PERSON_NAME], was gifted for display at the MLB…" at bounding box center [79, 50] width 111 height 41
click at [121, 89] on div "011 ghosts tell stories. This 1000% figure, produced by Locknesters, was gifted…" at bounding box center [79, 72] width 143 height 289
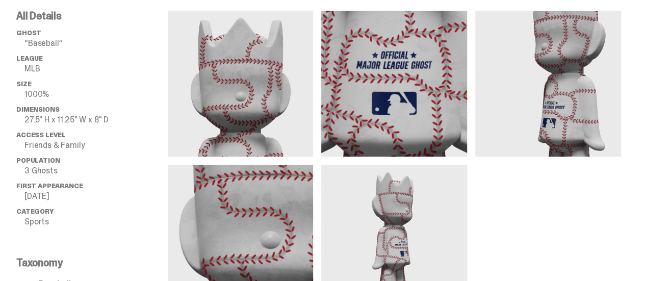
scroll to position [344, 0]
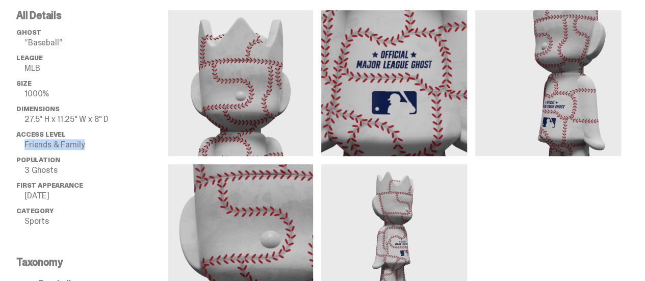
drag, startPoint x: 98, startPoint y: 197, endPoint x: 31, endPoint y: 197, distance: 67.3
click at [31, 197] on ul "ghost “Baseball” League MLB Size 1000% Dimensions 27.5" H x 11.25" W x 8" D Acc…" at bounding box center [91, 131] width 151 height 204
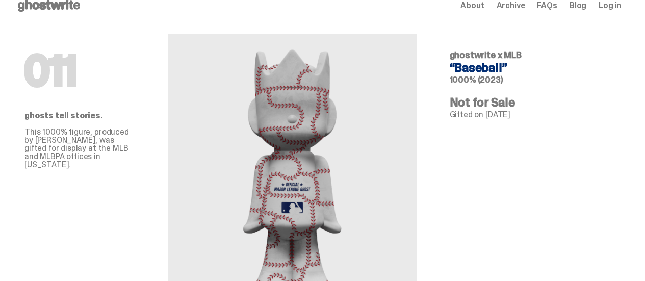
scroll to position [0, 0]
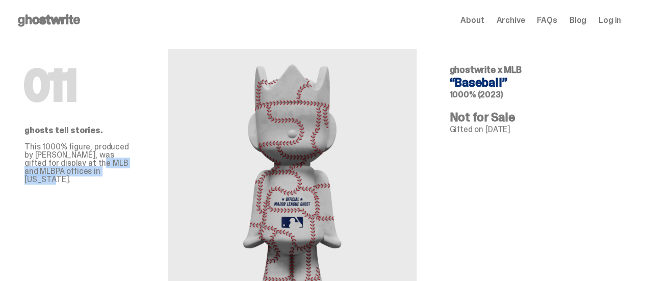
drag, startPoint x: 29, startPoint y: 170, endPoint x: 86, endPoint y: 176, distance: 57.5
click at [86, 176] on div "011 ghosts tell stories. This 1000% figure, produced by Locknesters, was gifted…" at bounding box center [79, 185] width 143 height 289
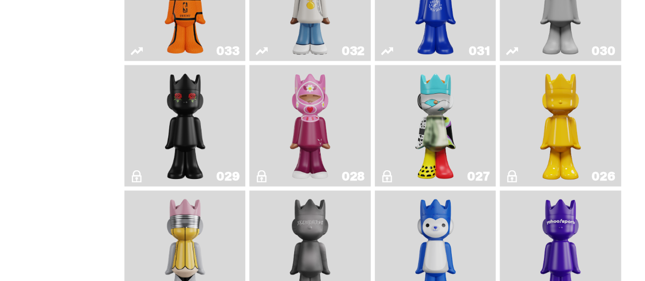
scroll to position [1065, 0]
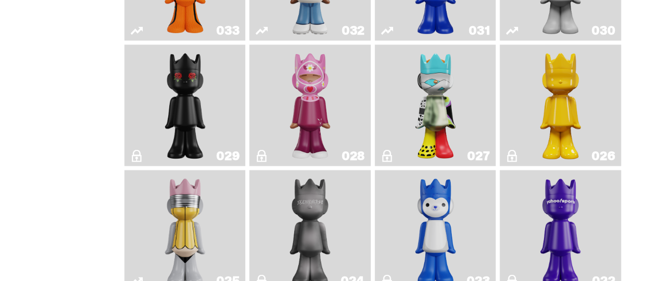
click at [166, 244] on img "No. 2 Pencil" at bounding box center [184, 230] width 63 height 113
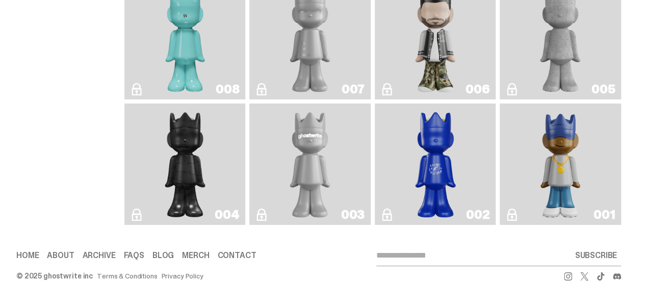
scroll to position [1758, 0]
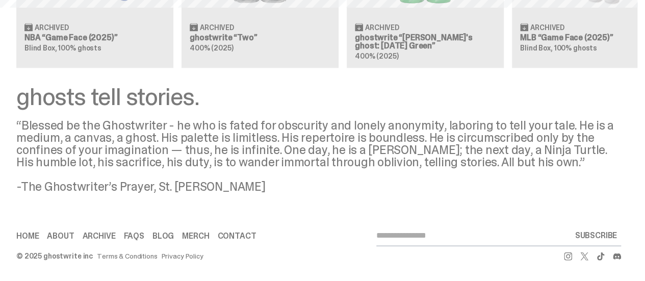
scroll to position [1103, 0]
